Goal: Information Seeking & Learning: Learn about a topic

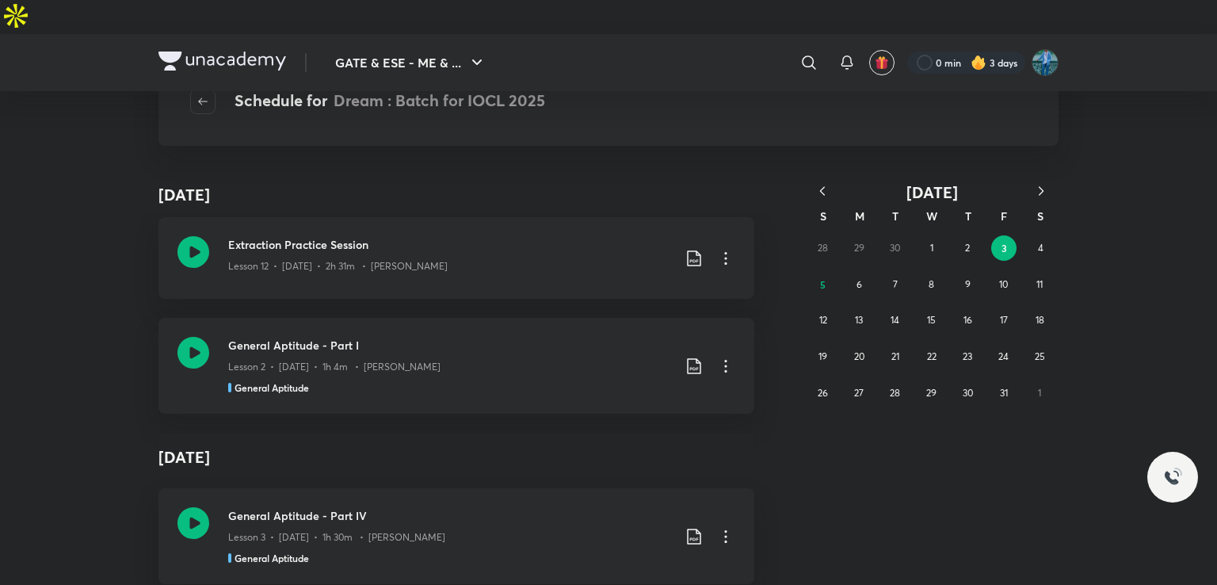
scroll to position [9429, 0]
click at [379, 351] on div "Lesson 2 • [DATE] • 1h 4m • [PERSON_NAME]" at bounding box center [450, 361] width 444 height 21
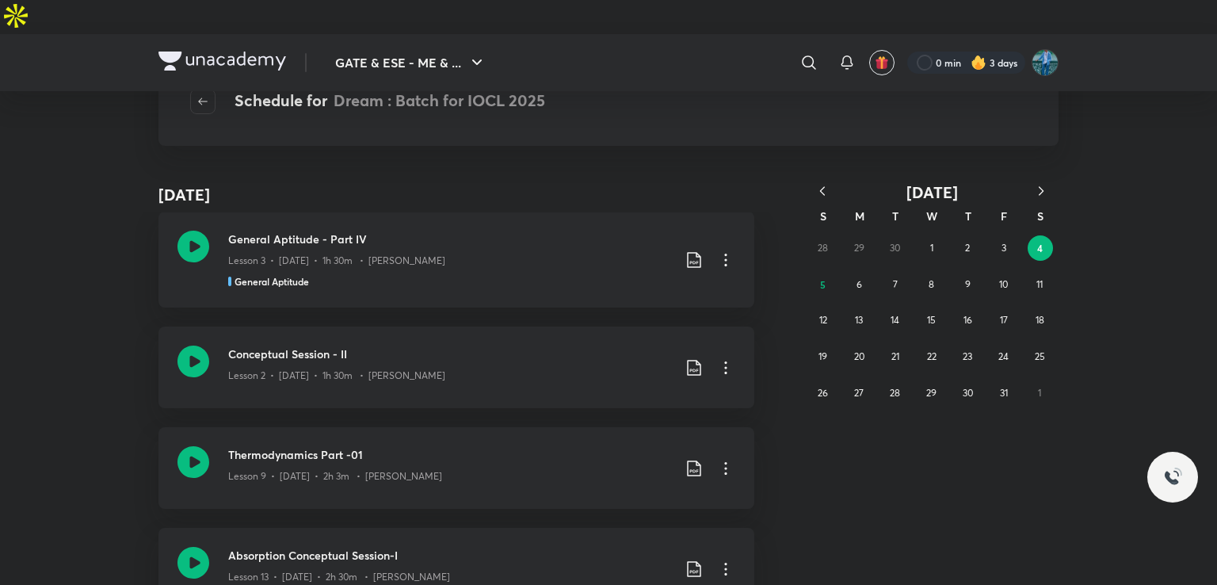
scroll to position [9702, 0]
click at [508, 248] on div "Lesson 3 • [DATE] • 1h 30m • [PERSON_NAME]" at bounding box center [450, 258] width 444 height 21
